Goal: Find specific page/section: Find specific page/section

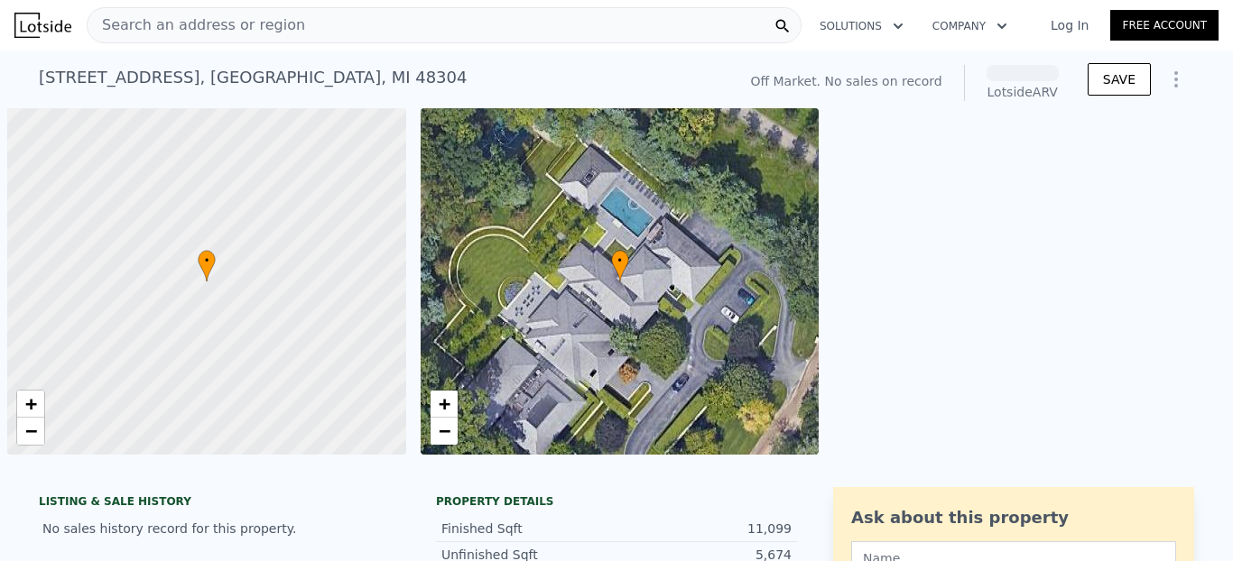
click at [282, 19] on span "Search an address or region" at bounding box center [196, 25] width 217 height 22
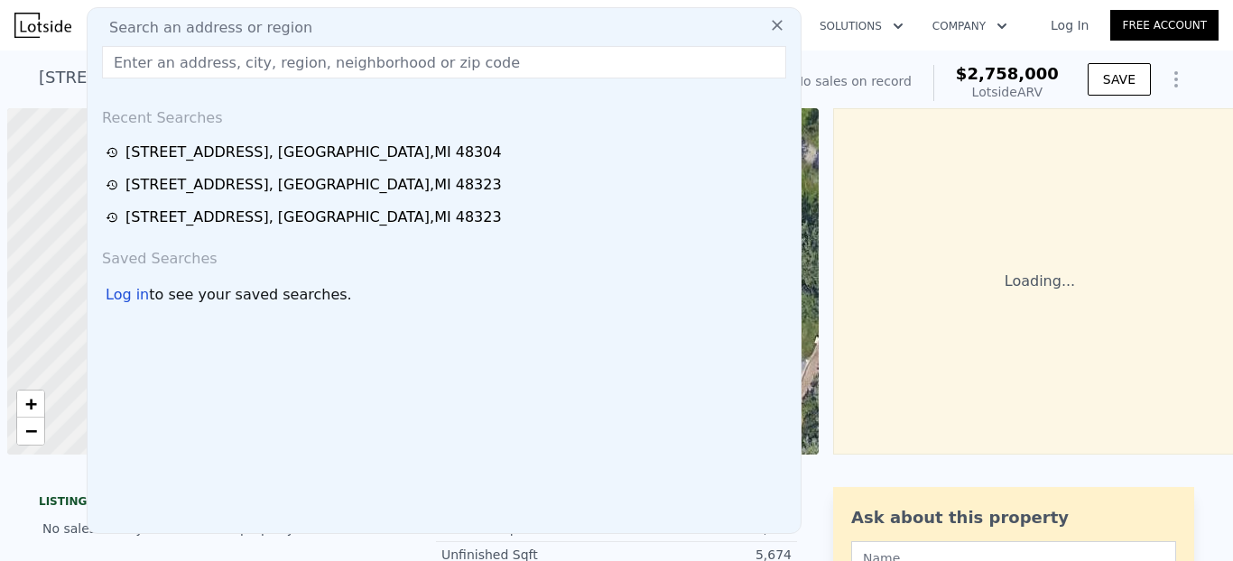
type input "[STREET_ADDRESS]"
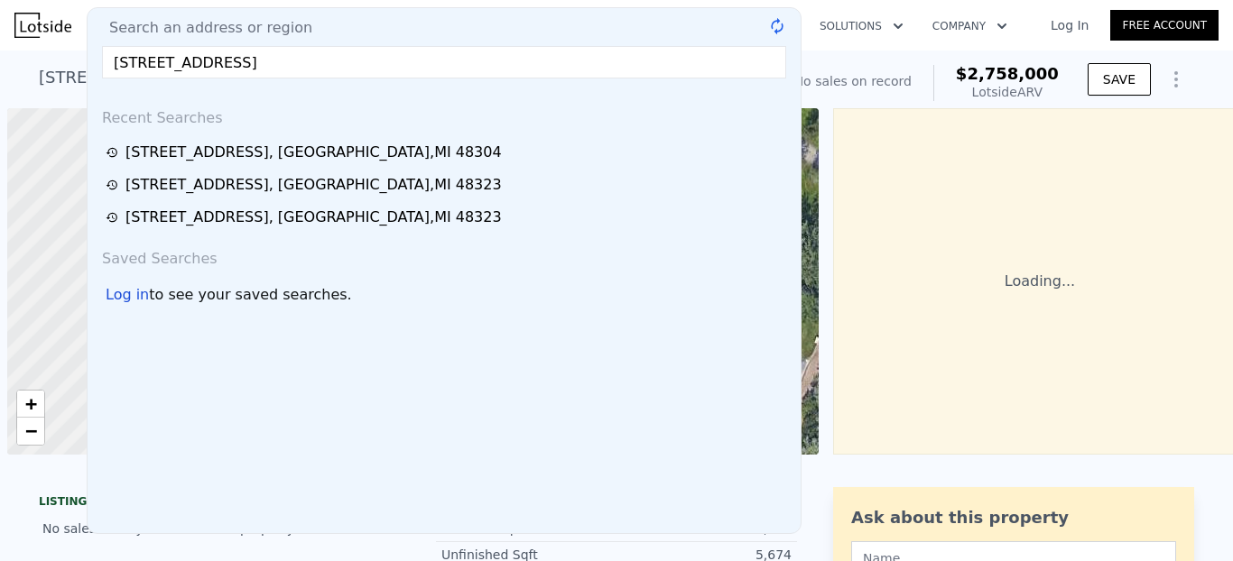
scroll to position [0, 7]
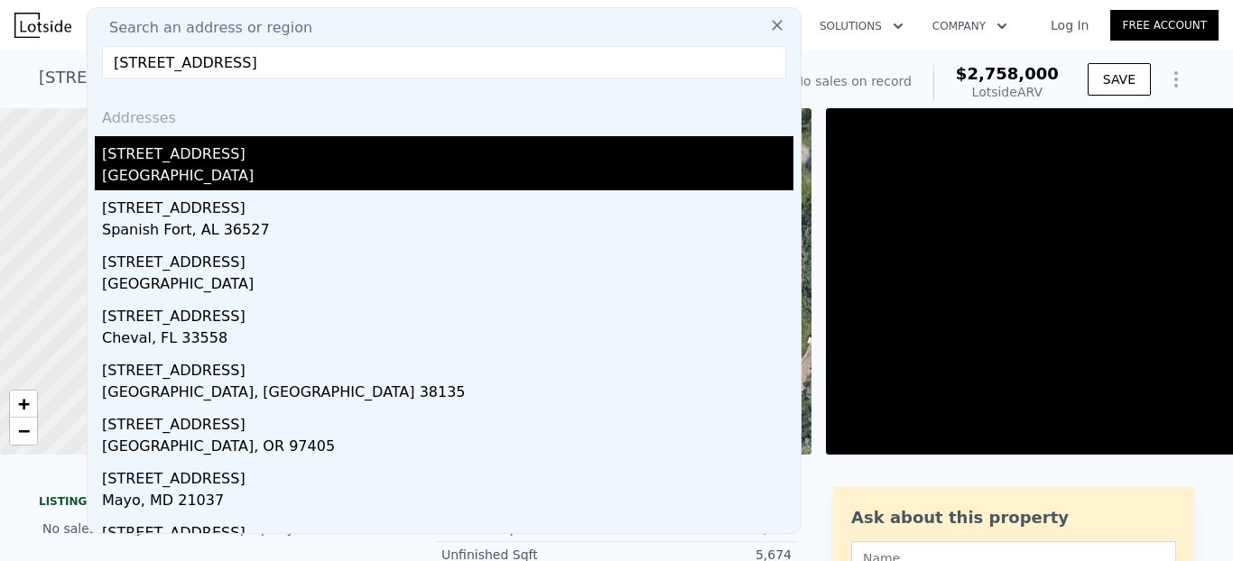
click at [216, 158] on div "[STREET_ADDRESS]" at bounding box center [447, 150] width 691 height 29
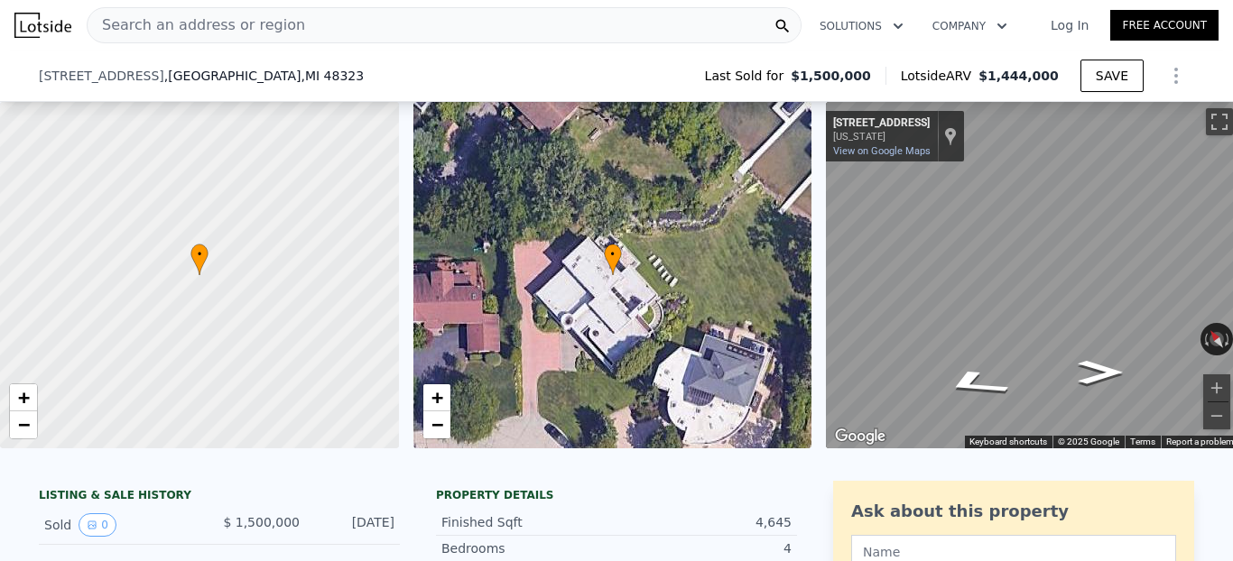
scroll to position [166, 0]
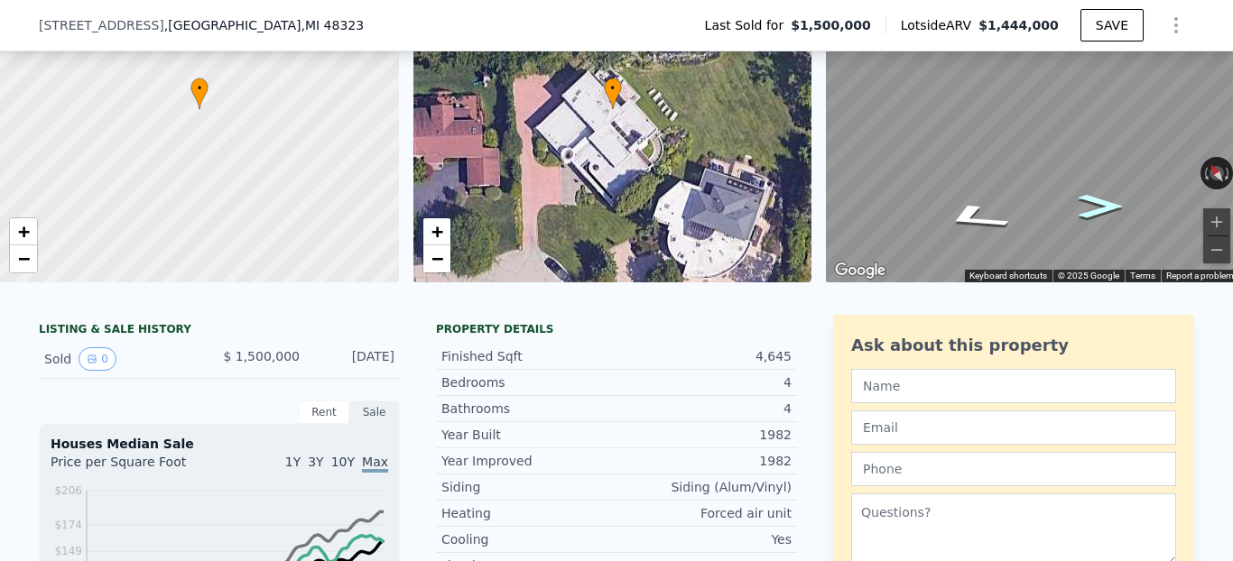
click at [1101, 204] on icon "Go Southeast, Spanish Oaks Dr" at bounding box center [1099, 206] width 81 height 34
click at [1101, 204] on icon "Go Southeast, Spanish Oaks Dr" at bounding box center [1096, 213] width 112 height 41
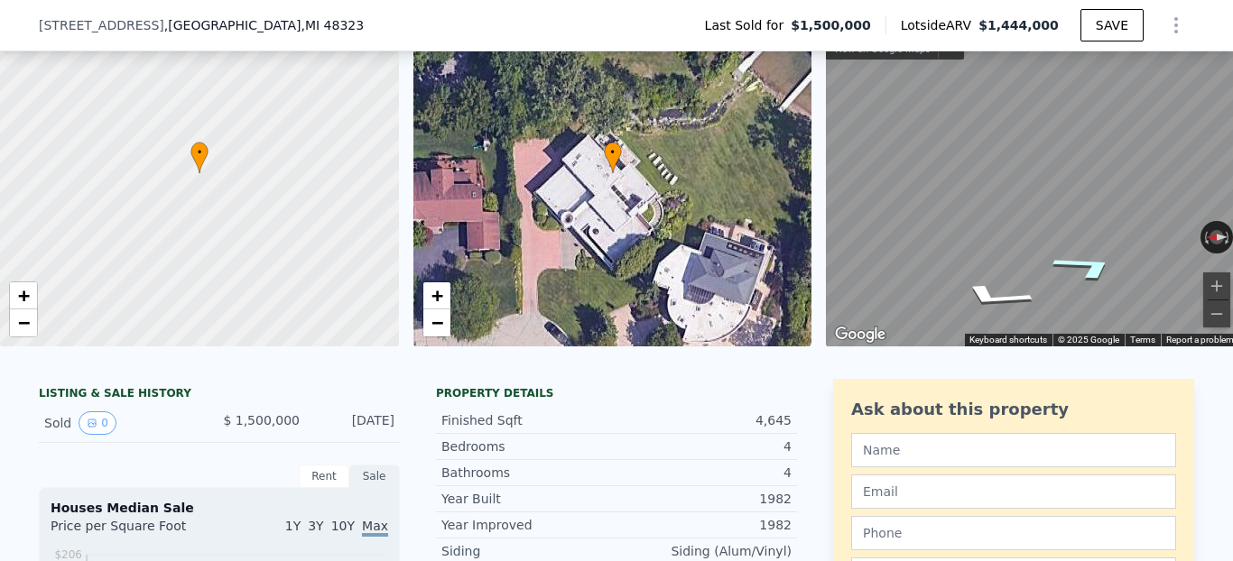
click at [1099, 270] on icon "Go Southeast, Spanish Oaks Dr" at bounding box center [1087, 267] width 130 height 42
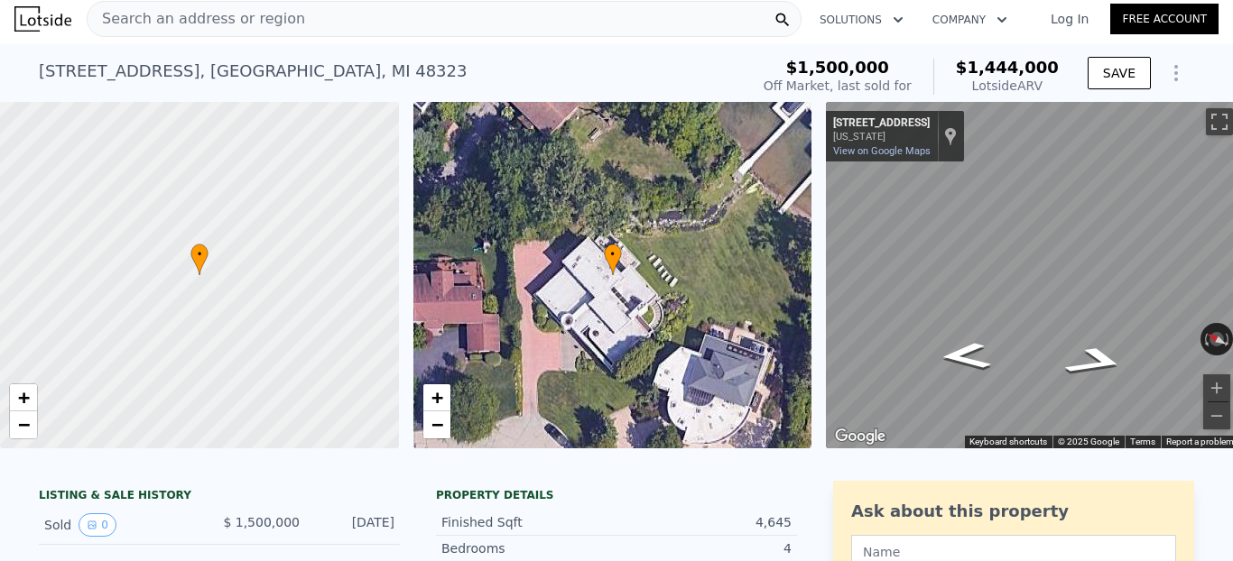
scroll to position [0, 0]
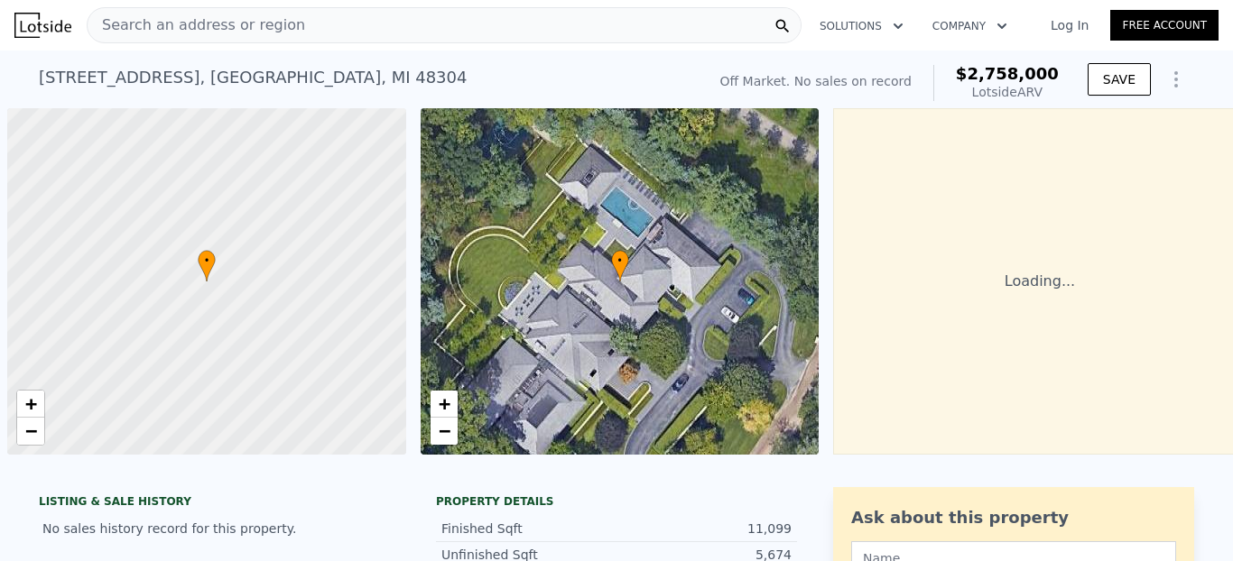
click at [255, 23] on span "Search an address or region" at bounding box center [196, 25] width 217 height 22
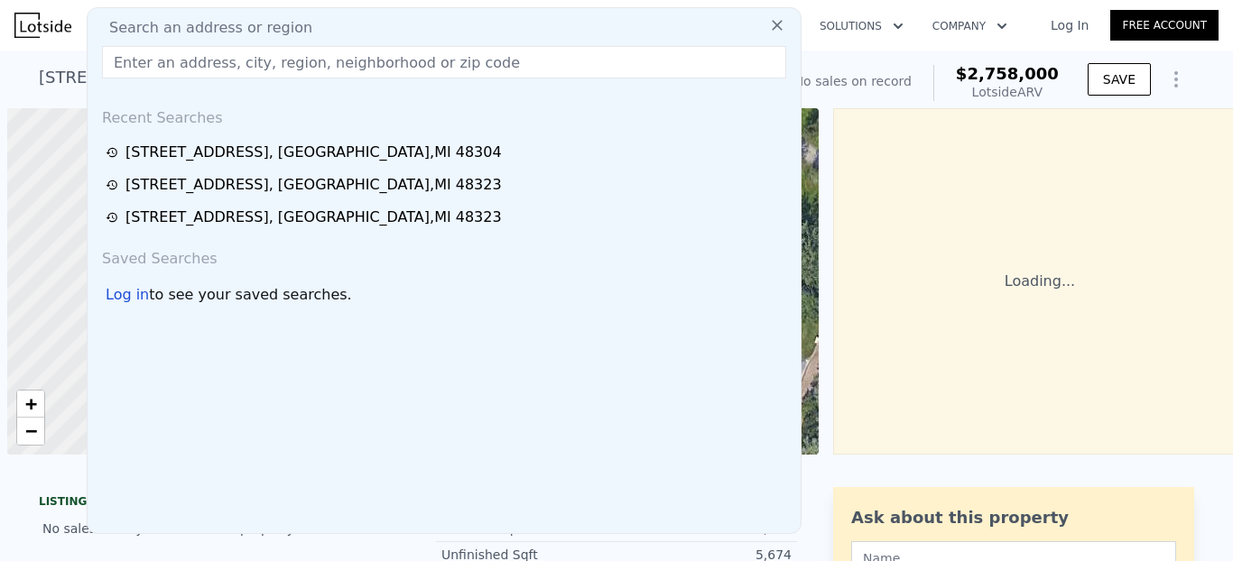
scroll to position [0, 7]
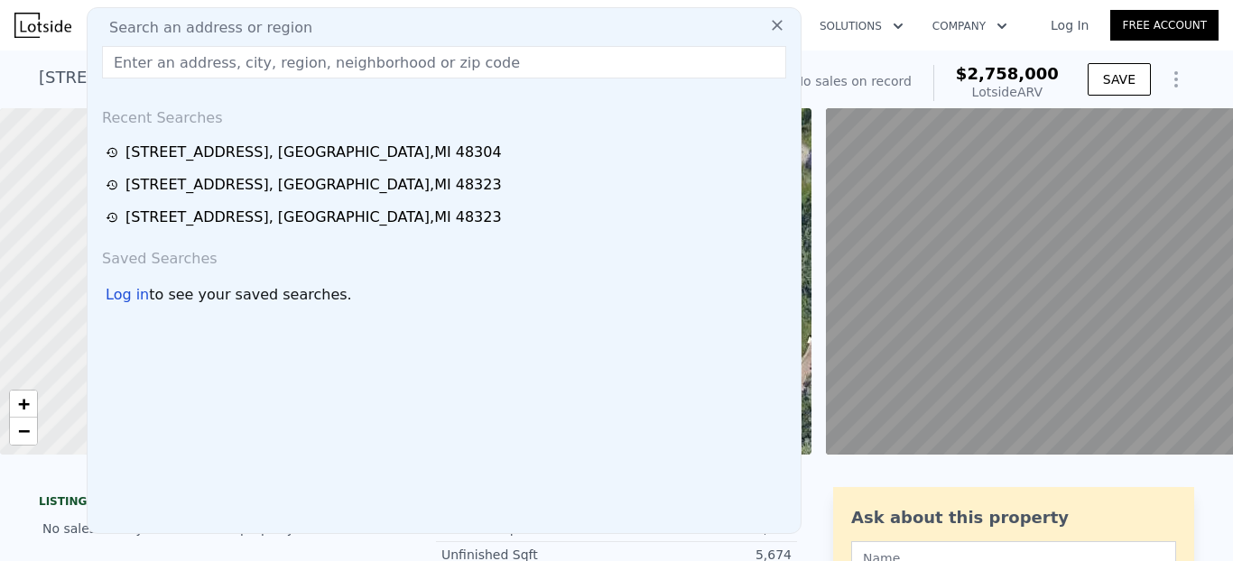
type input "[STREET_ADDRESS]"
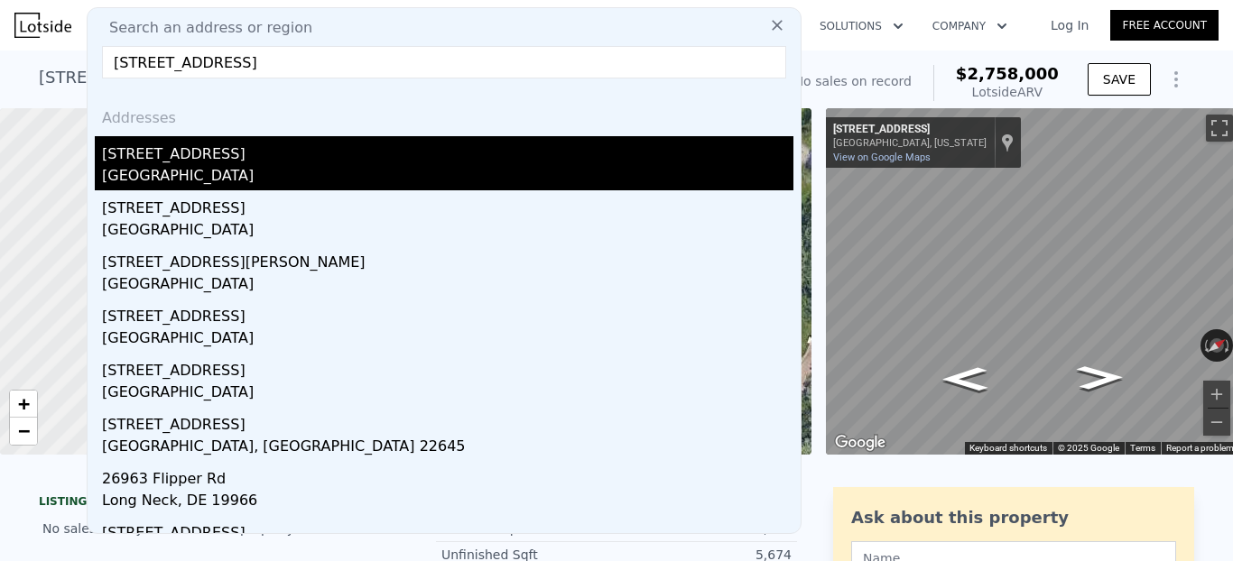
click at [176, 162] on div "[STREET_ADDRESS]" at bounding box center [447, 150] width 691 height 29
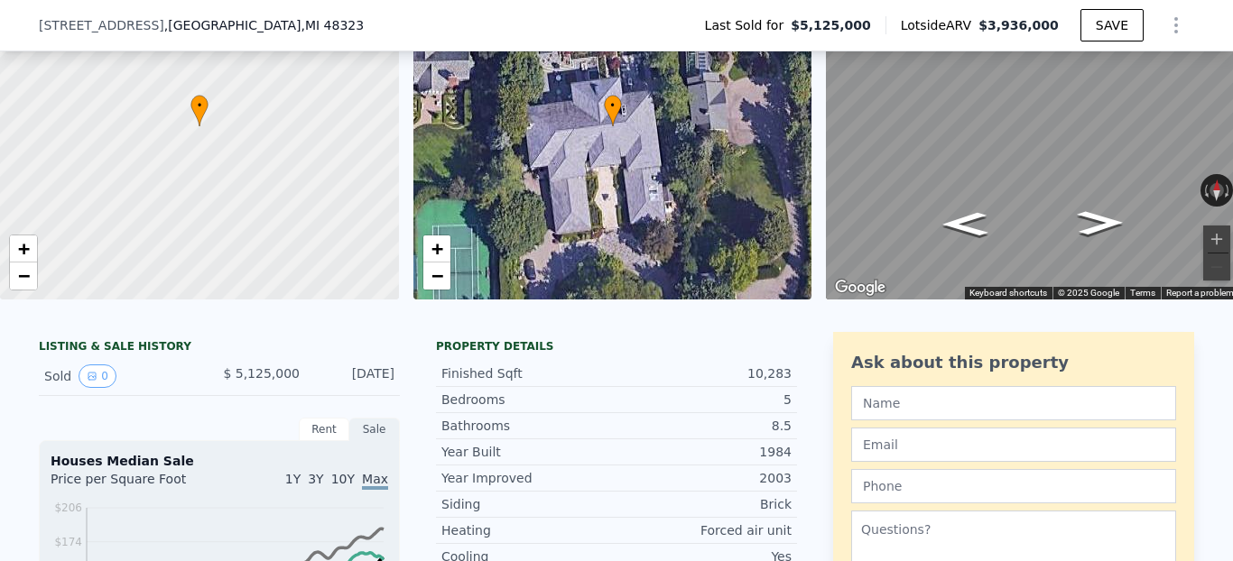
scroll to position [161, 0]
